Goal: Check status: Check status

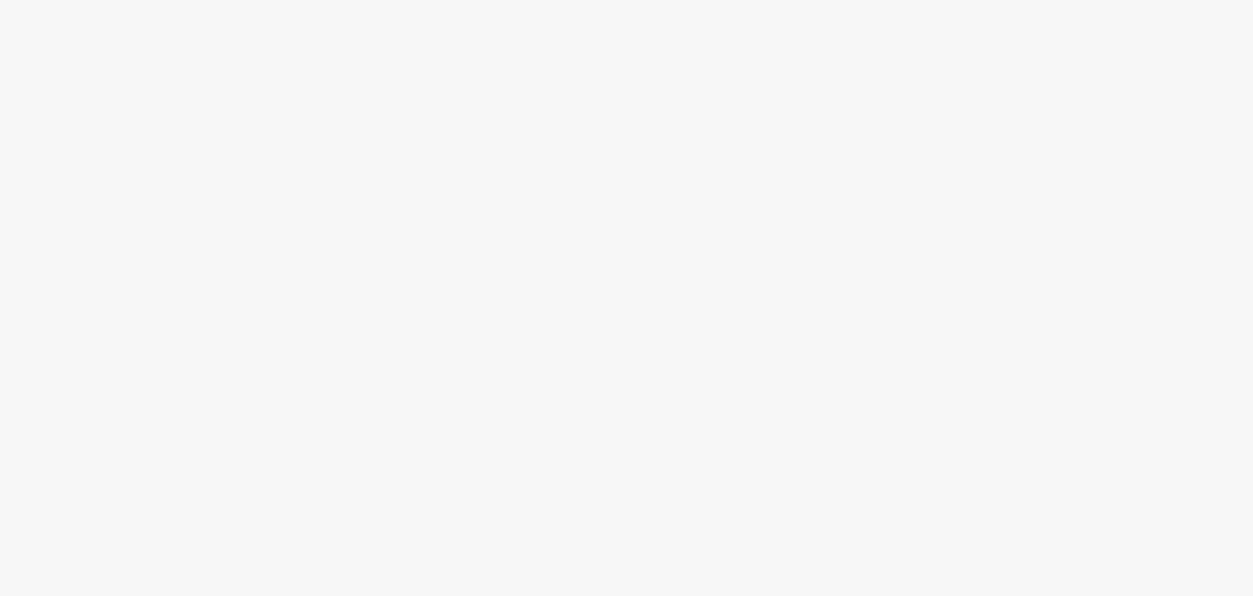
click at [274, 66] on body at bounding box center [626, 298] width 1253 height 596
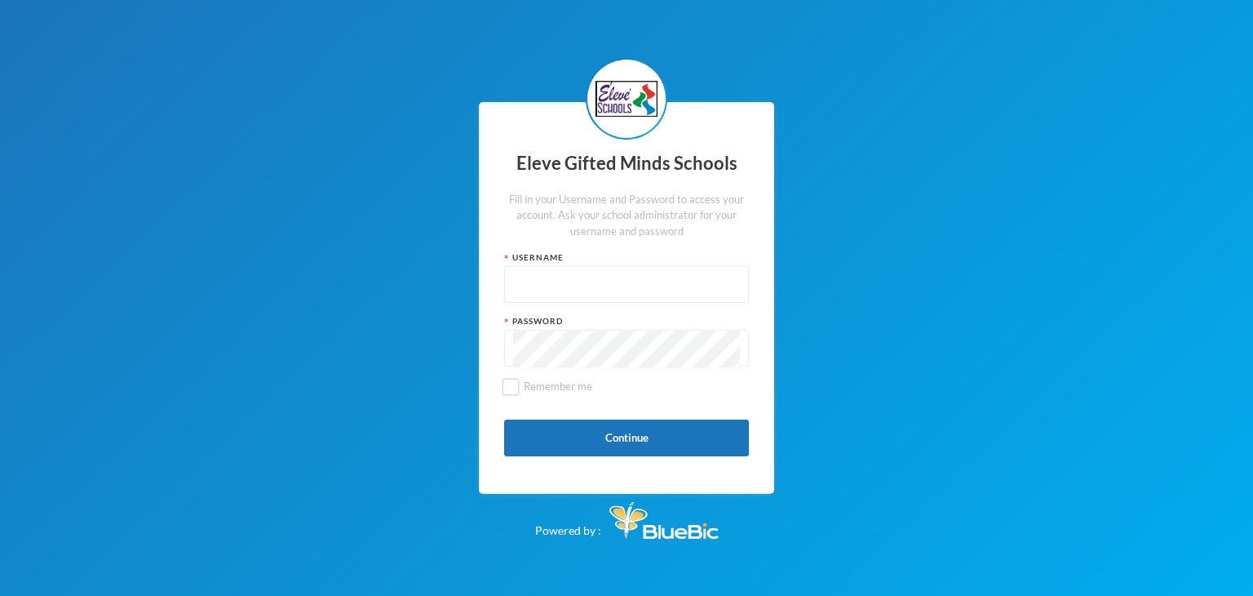
click at [666, 288] on input "text" at bounding box center [626, 285] width 227 height 37
click at [578, 282] on input "text" at bounding box center [626, 285] width 227 height 37
type input "S0126"
click at [508, 387] on input "Remember me" at bounding box center [511, 386] width 17 height 17
checkbox input "true"
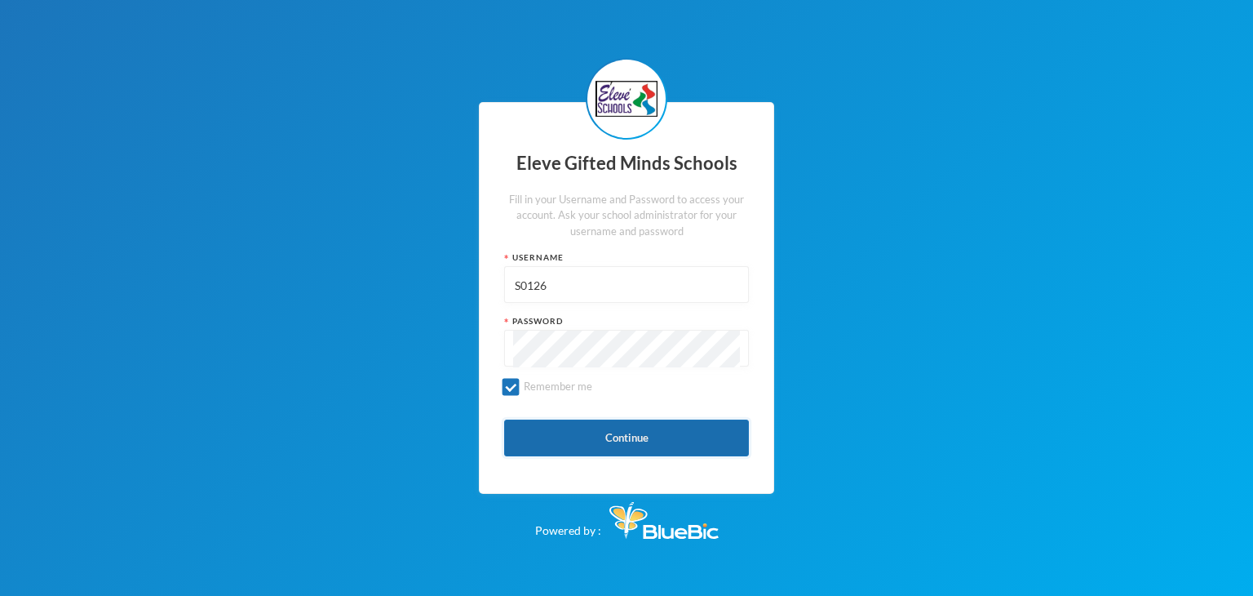
click at [565, 448] on button "Continue" at bounding box center [626, 437] width 245 height 37
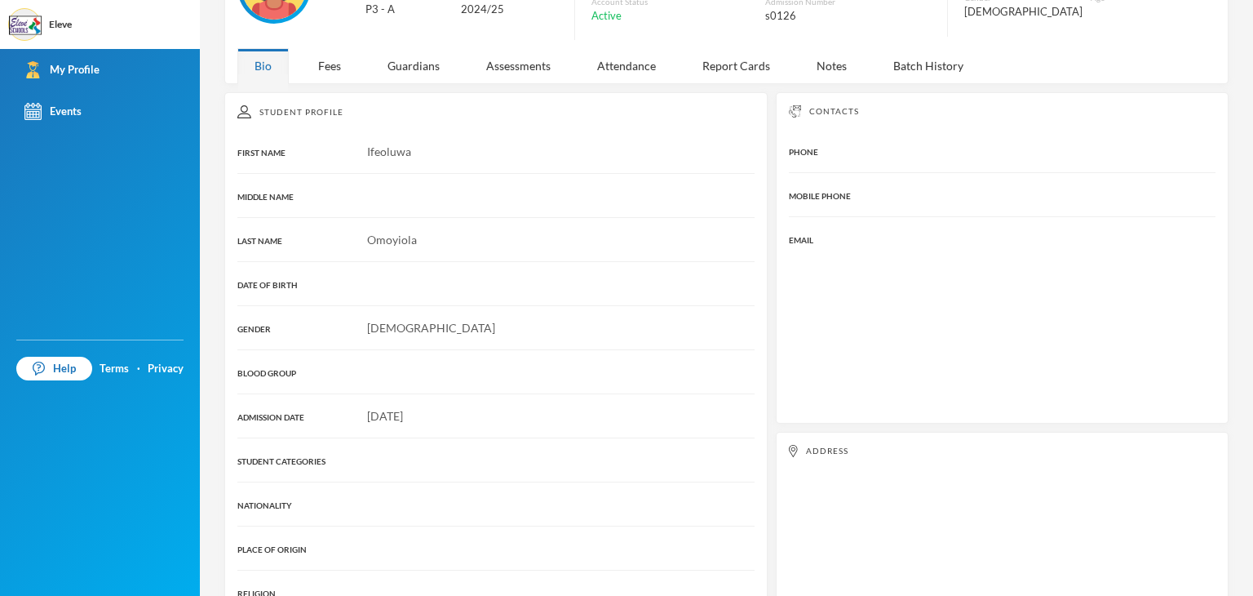
scroll to position [140, 0]
